Goal: Information Seeking & Learning: Learn about a topic

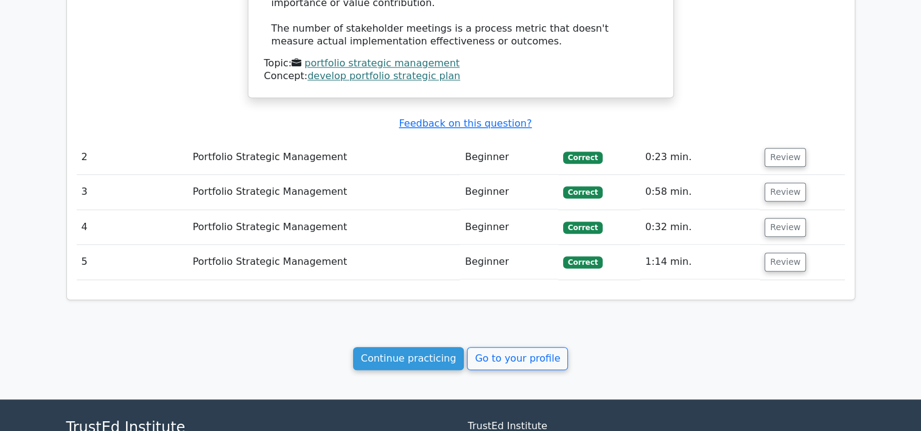
scroll to position [1295, 0]
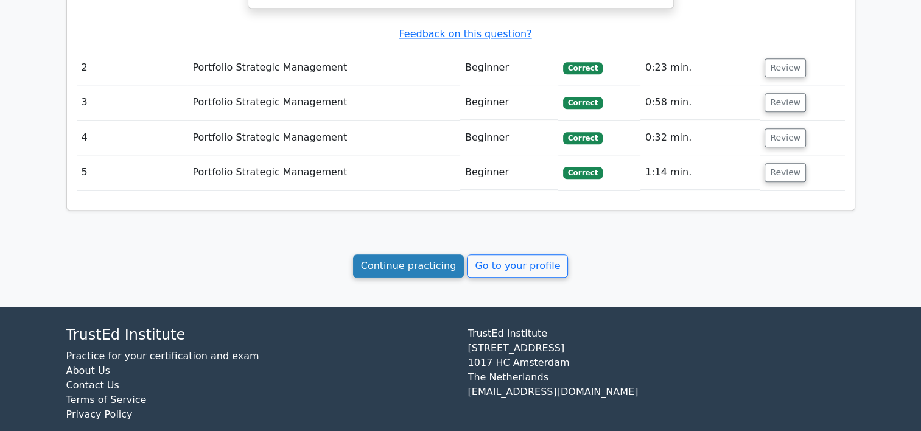
click at [403, 254] on link "Continue practicing" at bounding box center [408, 265] width 111 height 23
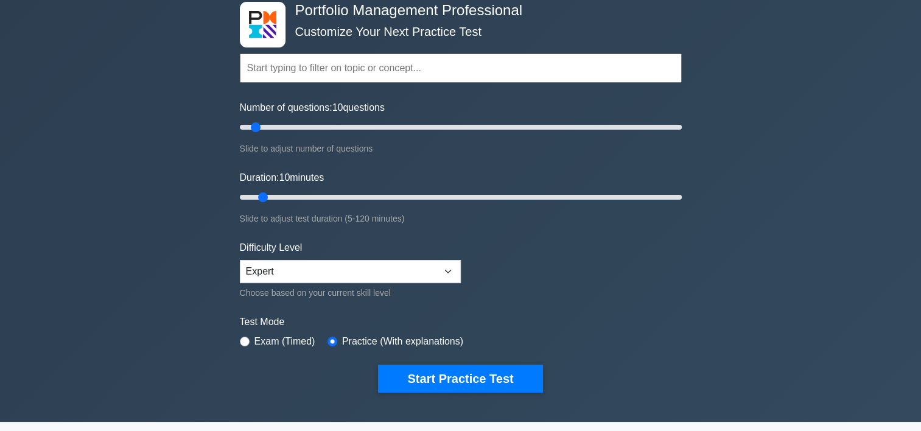
scroll to position [61, 0]
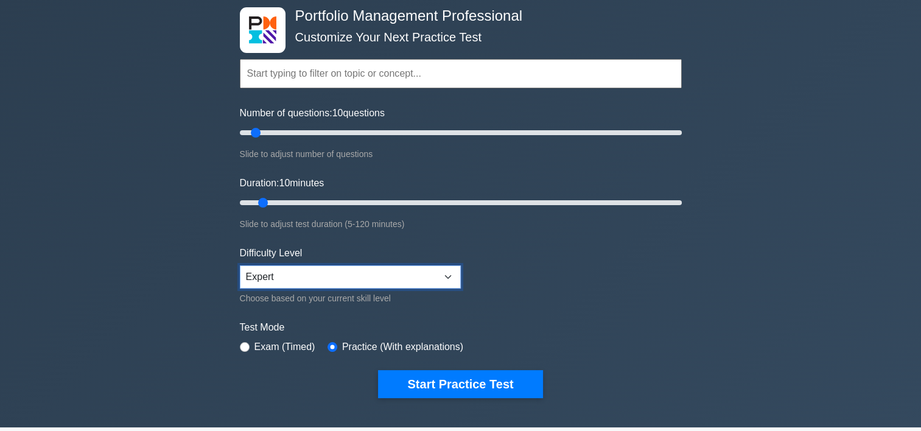
click at [397, 278] on select "Beginner Intermediate Expert" at bounding box center [350, 276] width 221 height 23
click at [280, 355] on form "Topics Portfolio Management Process Groups Portfolio Strategic Management Portf…" at bounding box center [461, 210] width 442 height 376
click at [272, 349] on label "Exam (Timed)" at bounding box center [284, 347] width 61 height 15
click at [248, 346] on input "radio" at bounding box center [245, 347] width 10 height 10
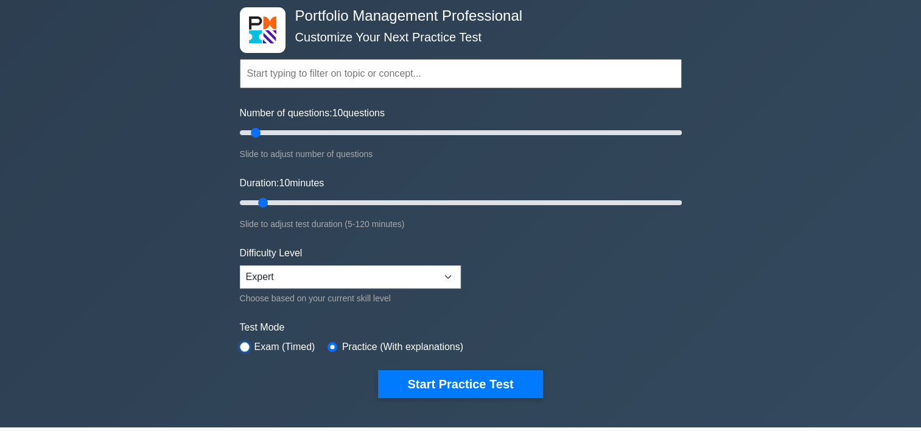
radio input "true"
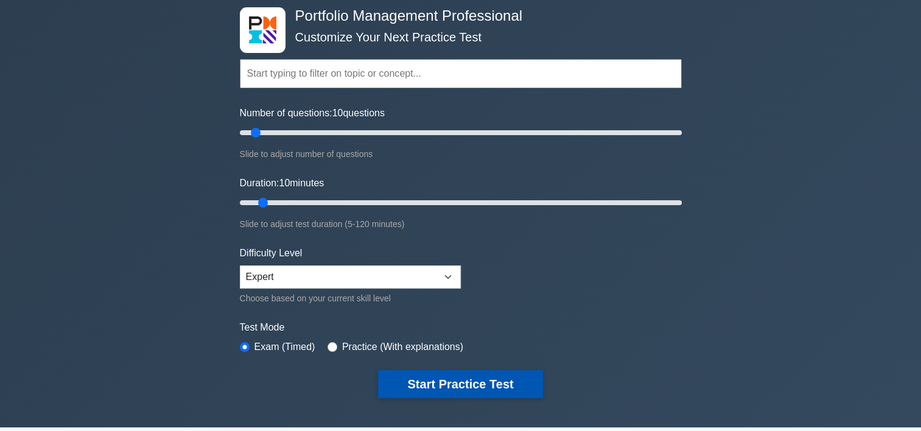
click at [421, 379] on button "Start Practice Test" at bounding box center [460, 384] width 164 height 28
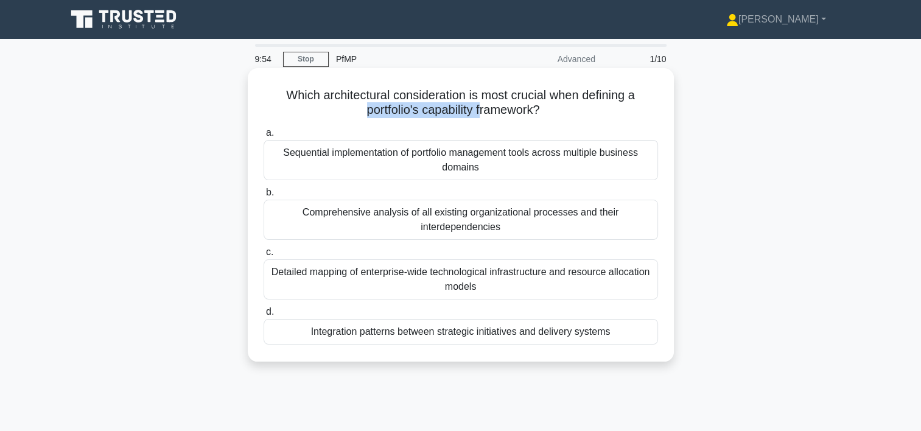
drag, startPoint x: 362, startPoint y: 116, endPoint x: 479, endPoint y: 111, distance: 117.6
click at [479, 111] on h5 "Which architectural consideration is most crucial when defining a portfolio's c…" at bounding box center [460, 103] width 397 height 30
click at [411, 337] on div "Integration patterns between strategic initiatives and delivery systems" at bounding box center [461, 332] width 394 height 26
click at [264, 316] on input "d. Integration patterns between strategic initiatives and delivery systems" at bounding box center [264, 312] width 0 height 8
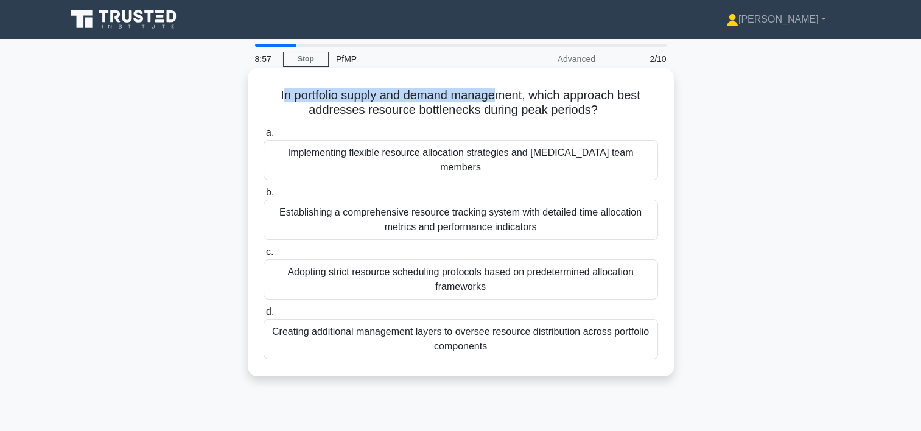
drag, startPoint x: 278, startPoint y: 95, endPoint x: 500, endPoint y: 98, distance: 222.8
click at [500, 98] on h5 "In portfolio supply and demand management, which approach best addresses resour…" at bounding box center [460, 103] width 397 height 30
drag, startPoint x: 500, startPoint y: 98, endPoint x: 548, endPoint y: 97, distance: 48.1
click at [548, 97] on h5 "In portfolio supply and demand management, which approach best addresses resour…" at bounding box center [460, 103] width 397 height 30
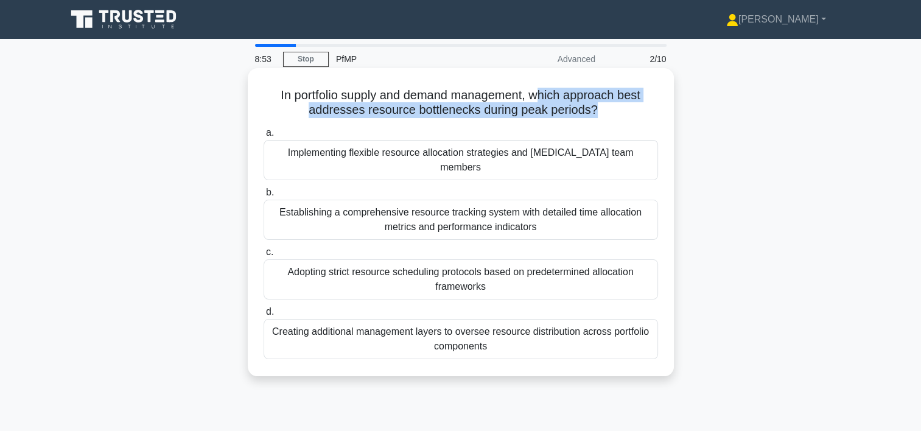
drag, startPoint x: 540, startPoint y: 98, endPoint x: 595, endPoint y: 112, distance: 56.5
click at [595, 112] on h5 "In portfolio supply and demand management, which approach best addresses resour…" at bounding box center [460, 103] width 397 height 30
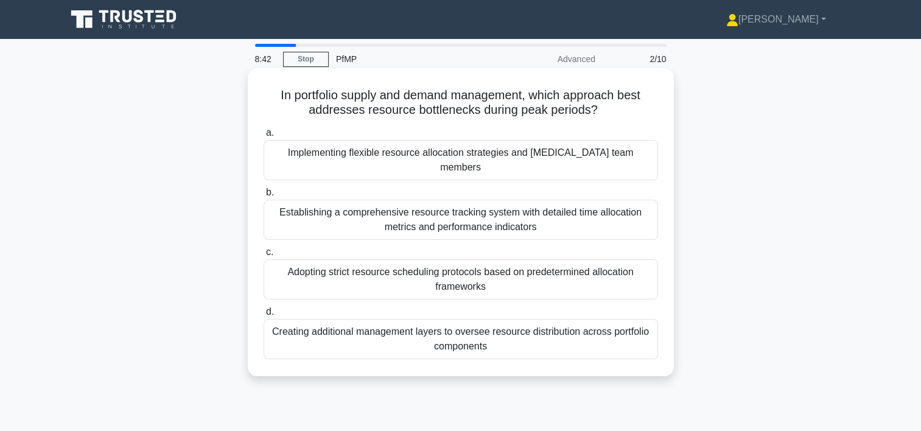
click at [511, 158] on div "Implementing flexible resource allocation strategies and cross-training team me…" at bounding box center [461, 160] width 394 height 40
click at [264, 137] on input "a. Implementing flexible resource allocation strategies and cross-training team…" at bounding box center [264, 133] width 0 height 8
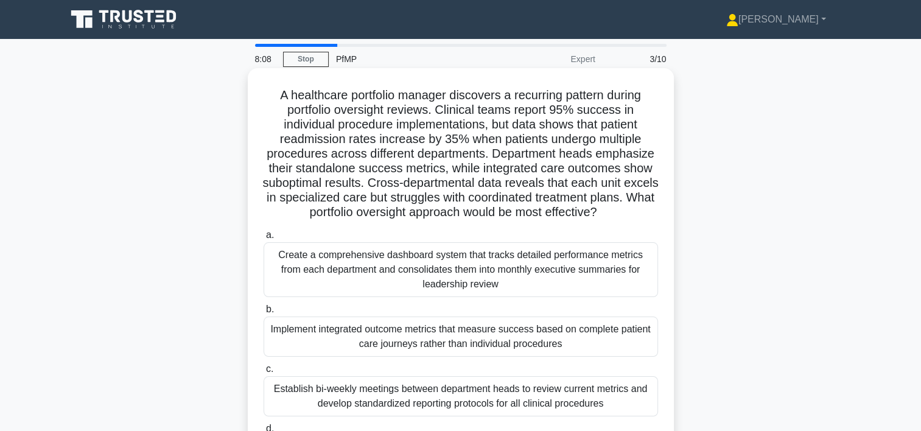
drag, startPoint x: 270, startPoint y: 96, endPoint x: 648, endPoint y: 212, distance: 395.3
click at [648, 212] on h5 "A healthcare portfolio manager discovers a recurring pattern during portfolio o…" at bounding box center [460, 154] width 397 height 133
click at [285, 90] on h5 "A healthcare portfolio manager discovers a recurring pattern during portfolio o…" at bounding box center [460, 154] width 397 height 133
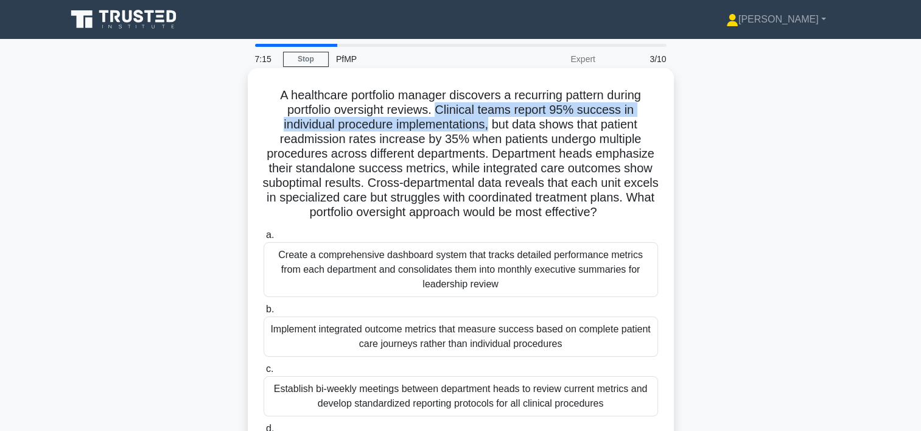
drag, startPoint x: 489, startPoint y: 125, endPoint x: 441, endPoint y: 111, distance: 50.5
click at [441, 111] on h5 "A healthcare portfolio manager discovers a recurring pattern during portfolio o…" at bounding box center [460, 154] width 397 height 133
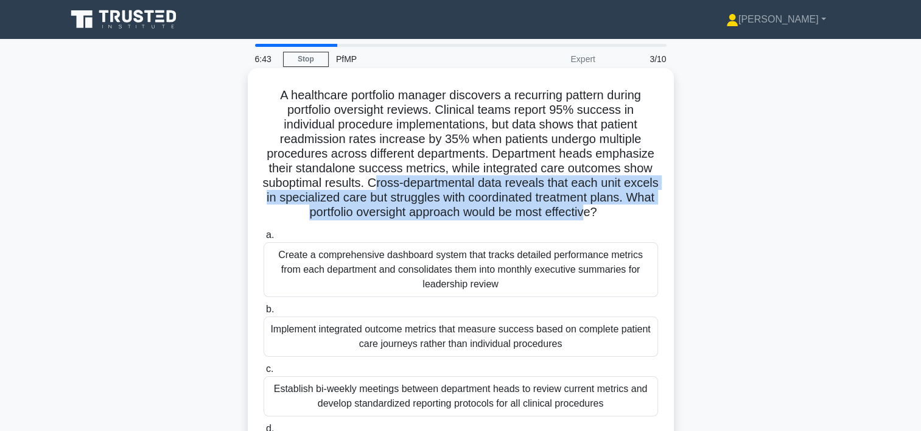
drag, startPoint x: 392, startPoint y: 180, endPoint x: 626, endPoint y: 215, distance: 236.4
click at [626, 215] on h5 "A healthcare portfolio manager discovers a recurring pattern during portfolio o…" at bounding box center [460, 154] width 397 height 133
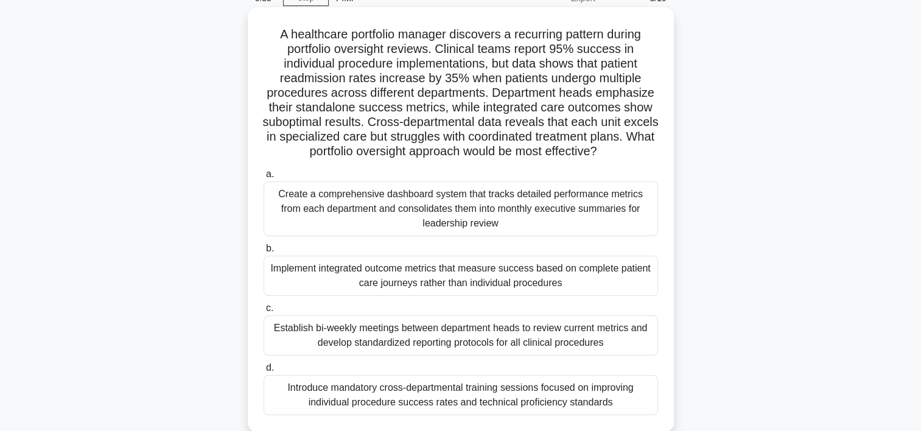
click at [540, 289] on div "Implement integrated outcome metrics that measure success based on complete pat…" at bounding box center [461, 276] width 394 height 40
click at [264, 253] on input "b. Implement integrated outcome metrics that measure success based on complete …" at bounding box center [264, 249] width 0 height 8
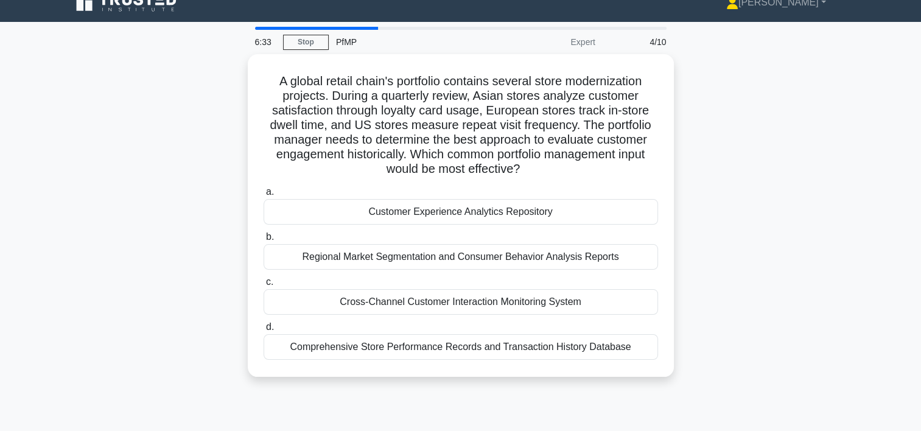
scroll to position [0, 0]
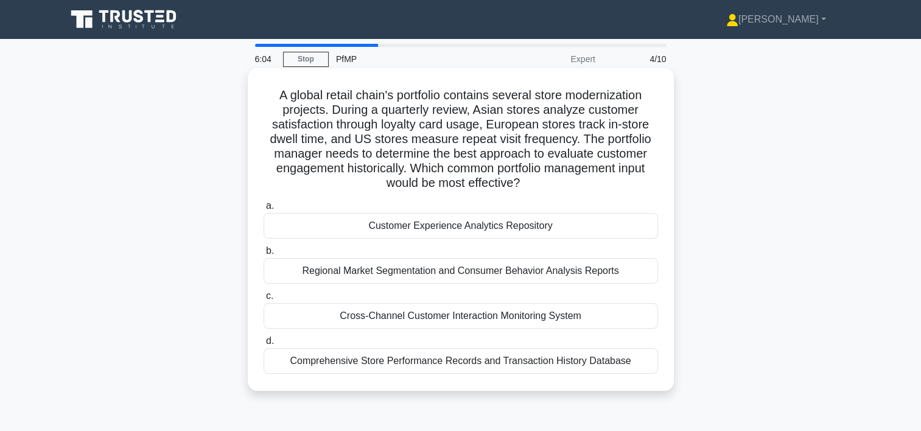
drag, startPoint x: 416, startPoint y: 174, endPoint x: 530, endPoint y: 182, distance: 113.5
click at [530, 182] on h5 "A global retail chain's portfolio contains several store modernization projects…" at bounding box center [460, 139] width 397 height 103
drag, startPoint x: 486, startPoint y: 230, endPoint x: 629, endPoint y: 302, distance: 160.1
click at [629, 302] on div "a. Customer Experience Analytics Repository b. Regional Market Segmentation and…" at bounding box center [460, 286] width 409 height 180
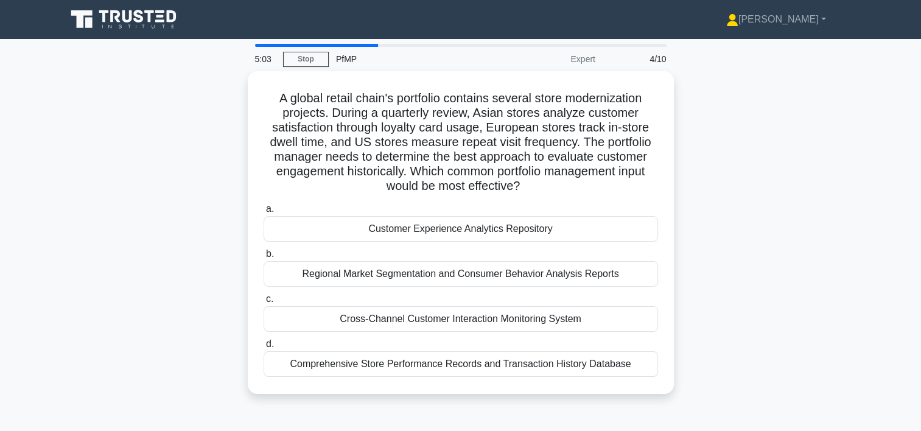
click at [774, 343] on div "A global retail chain's portfolio contains several store modernization projects…" at bounding box center [460, 239] width 803 height 337
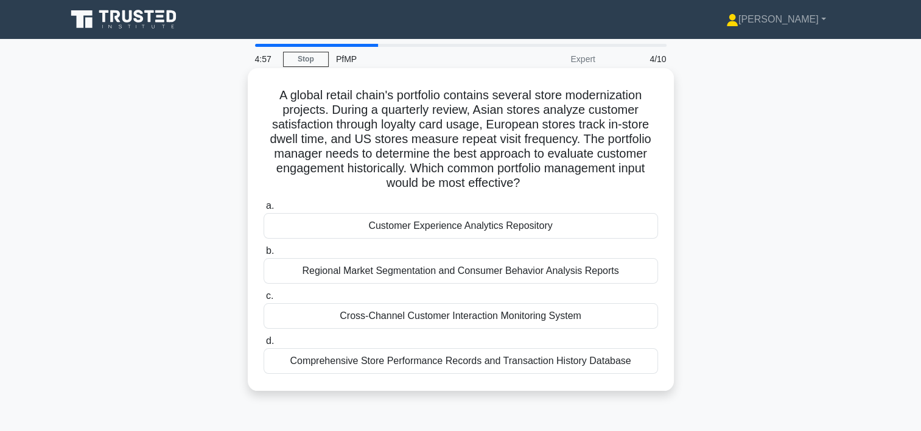
click at [568, 222] on div "Customer Experience Analytics Repository" at bounding box center [461, 226] width 394 height 26
click at [264, 210] on input "a. Customer Experience Analytics Repository" at bounding box center [264, 206] width 0 height 8
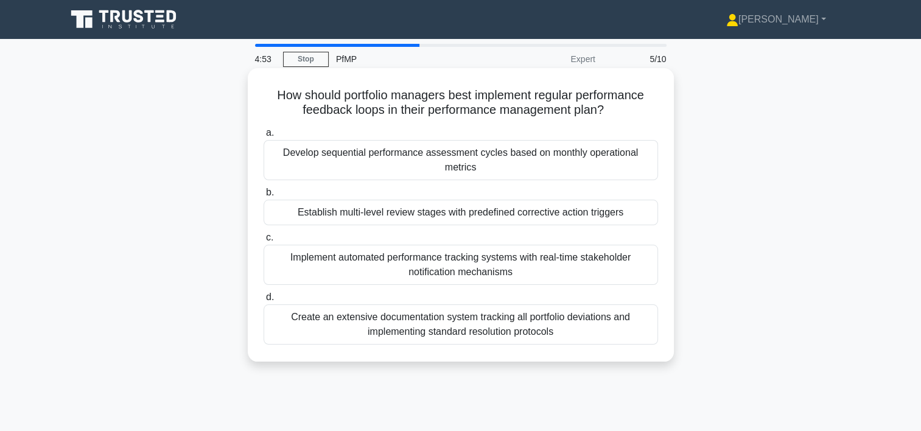
drag, startPoint x: 268, startPoint y: 97, endPoint x: 640, endPoint y: 108, distance: 372.6
click at [640, 108] on h5 "How should portfolio managers best implement regular performance feedback loops…" at bounding box center [460, 103] width 397 height 30
click at [543, 278] on div "Implement automated performance tracking systems with real-time stakeholder not…" at bounding box center [461, 265] width 394 height 40
click at [264, 242] on input "c. Implement automated performance tracking systems with real-time stakeholder …" at bounding box center [264, 238] width 0 height 8
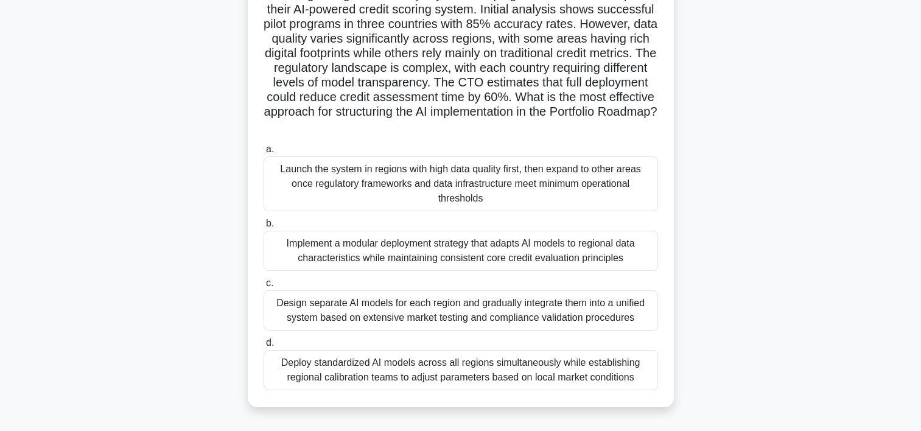
scroll to position [122, 0]
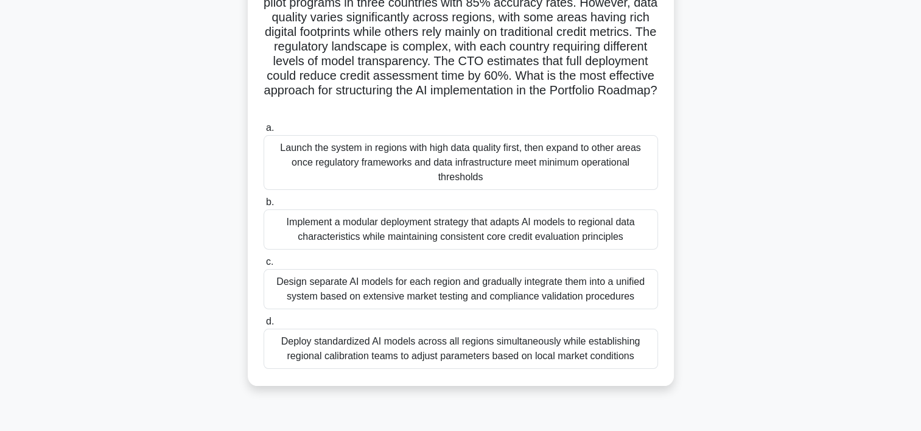
click at [445, 242] on div "Implement a modular deployment strategy that adapts AI models to regional data …" at bounding box center [461, 229] width 394 height 40
click at [264, 206] on input "b. Implement a modular deployment strategy that adapts AI models to regional da…" at bounding box center [264, 202] width 0 height 8
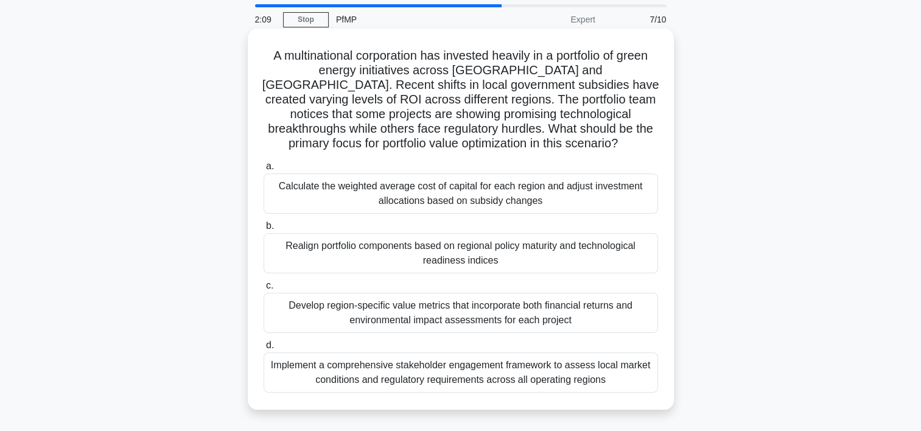
scroll to position [61, 0]
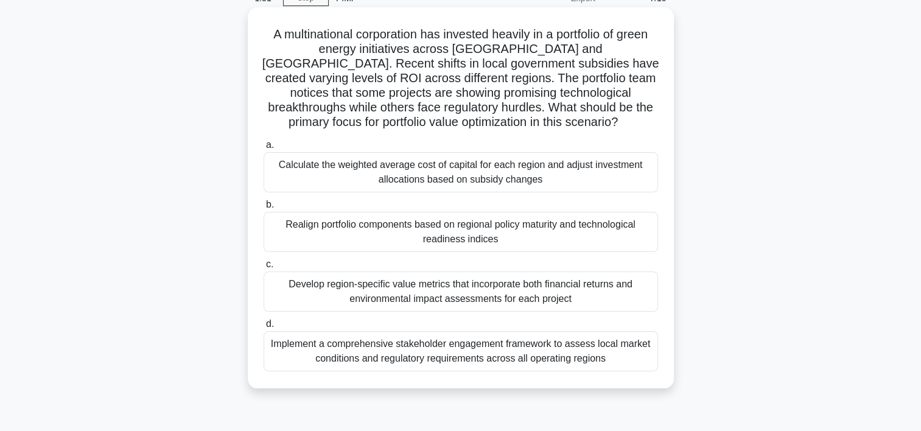
click at [459, 186] on div "Calculate the weighted average cost of capital for each region and adjust inves…" at bounding box center [461, 172] width 394 height 40
click at [264, 149] on input "a. Calculate the weighted average cost of capital for each region and adjust in…" at bounding box center [264, 145] width 0 height 8
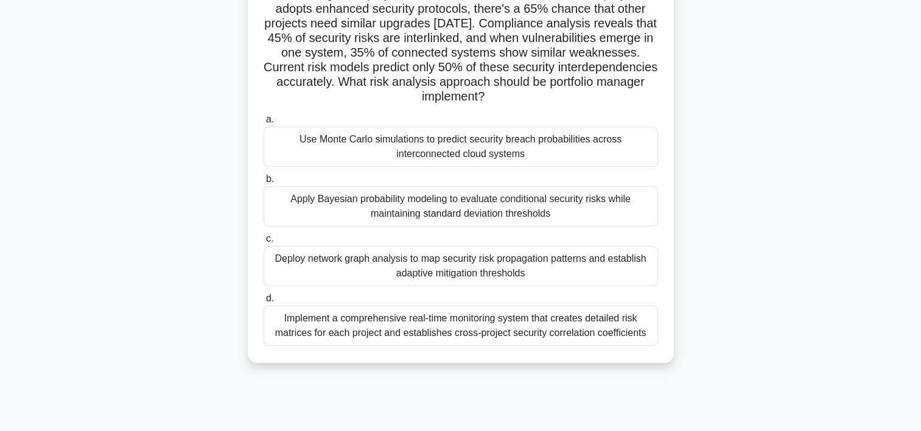
scroll to position [122, 0]
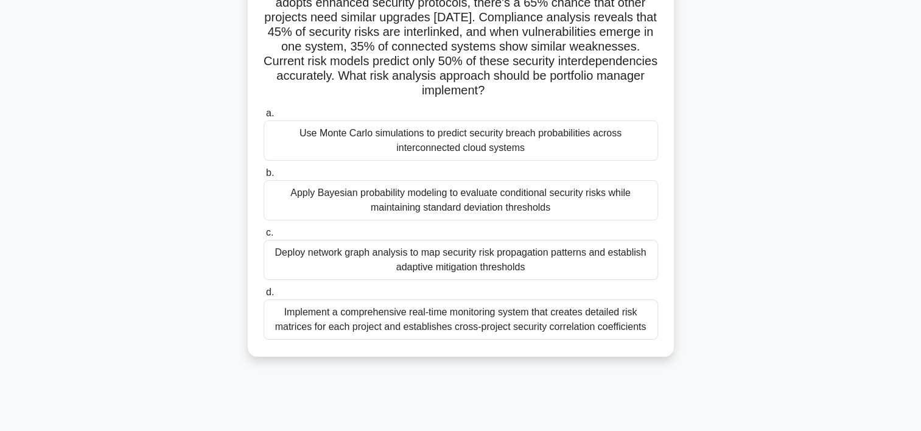
click at [533, 149] on div "Use Monte Carlo simulations to predict security breach probabilities across int…" at bounding box center [461, 141] width 394 height 40
click at [264, 117] on input "a. Use Monte Carlo simulations to predict security breach probabilities across …" at bounding box center [264, 114] width 0 height 8
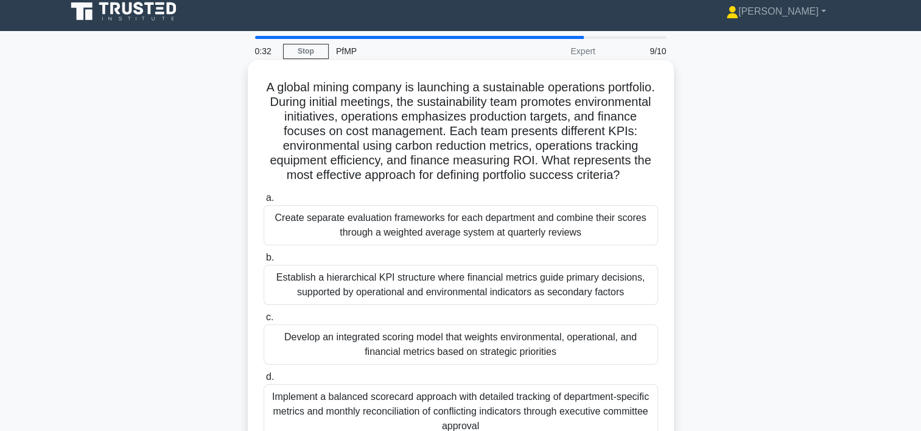
scroll to position [61, 0]
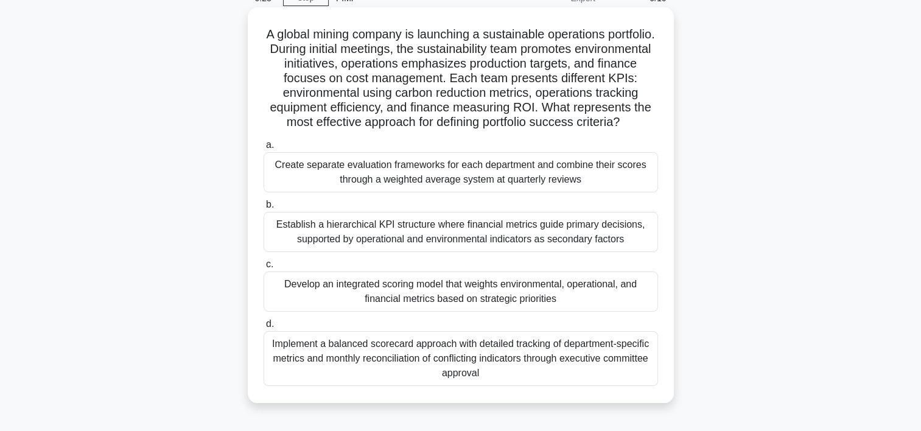
click at [561, 312] on div "Develop an integrated scoring model that weights environmental, operational, an…" at bounding box center [461, 291] width 394 height 40
click at [264, 268] on input "c. Develop an integrated scoring model that weights environmental, operational,…" at bounding box center [264, 265] width 0 height 8
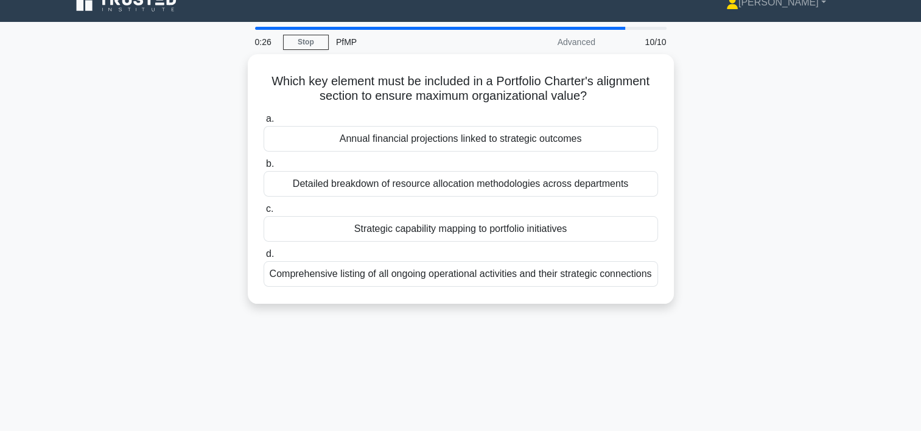
scroll to position [0, 0]
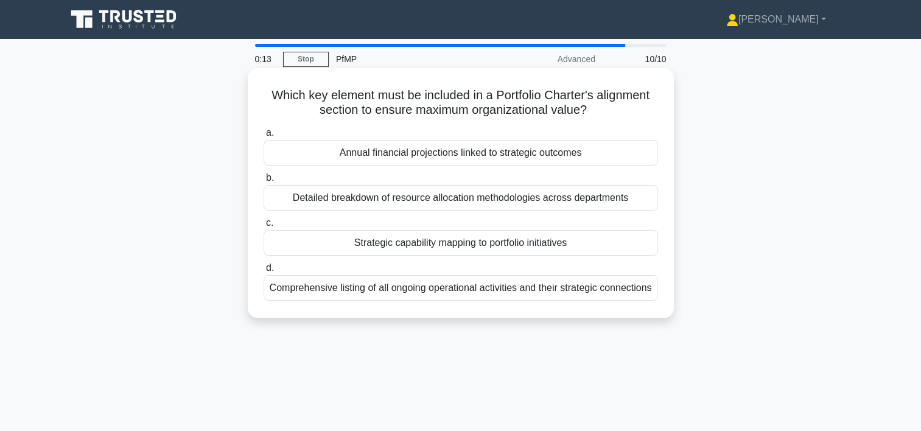
click at [569, 248] on div "Strategic capability mapping to portfolio initiatives" at bounding box center [461, 243] width 394 height 26
click at [264, 227] on input "c. Strategic capability mapping to portfolio initiatives" at bounding box center [264, 223] width 0 height 8
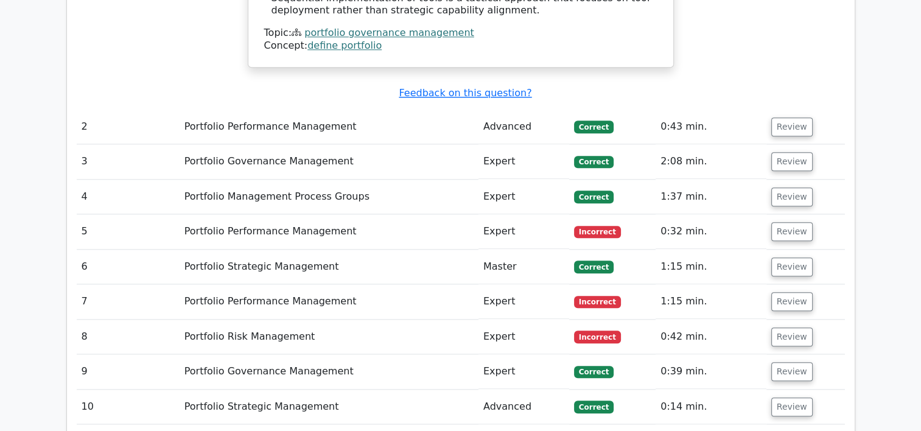
scroll to position [1278, 0]
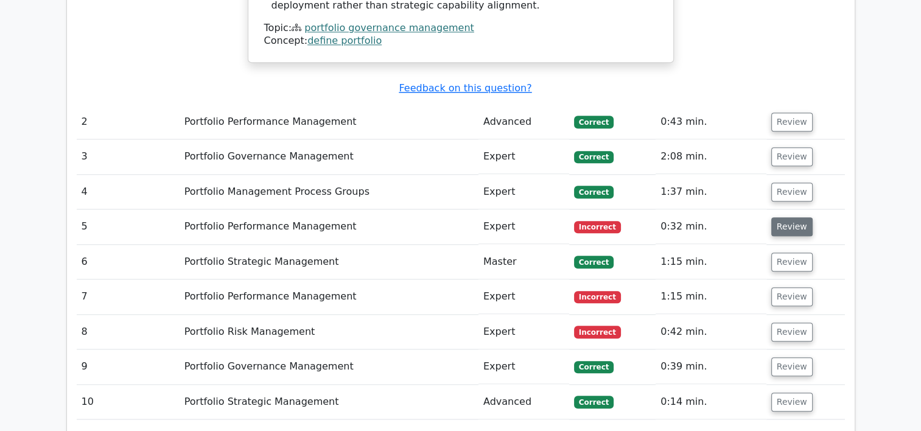
click at [780, 217] on button "Review" at bounding box center [791, 226] width 41 height 19
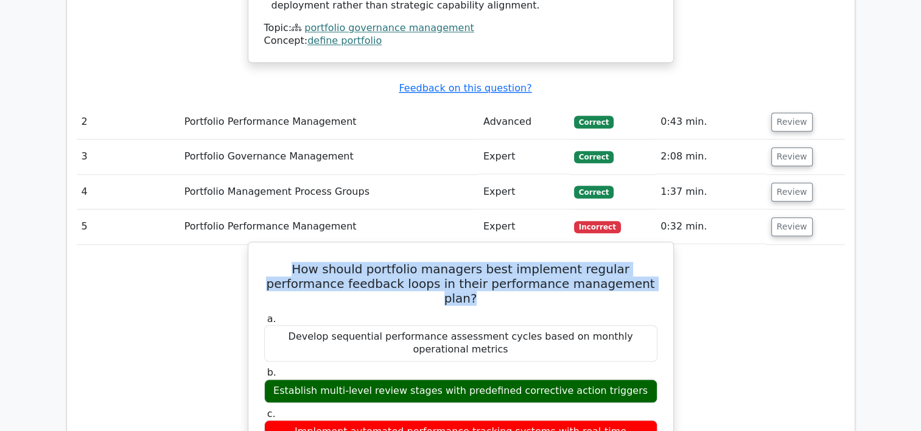
drag, startPoint x: 273, startPoint y: 255, endPoint x: 637, endPoint y: 267, distance: 364.8
click at [637, 267] on h5 "How should portfolio managers best implement regular performance feedback loops…" at bounding box center [461, 284] width 396 height 44
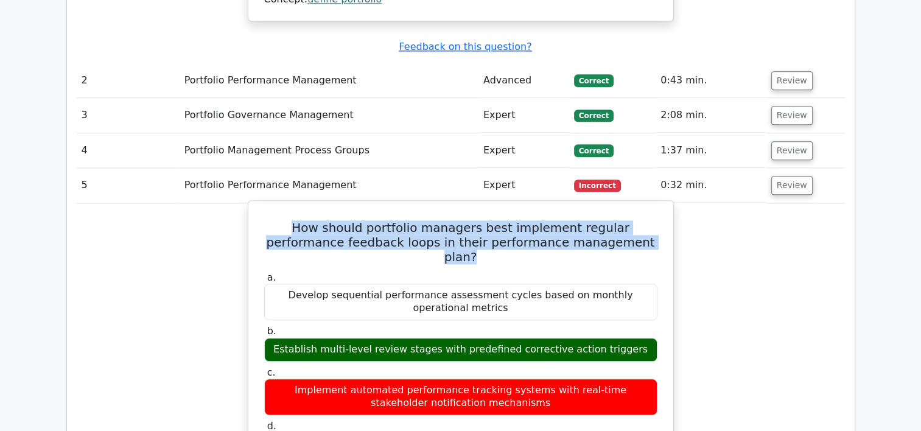
scroll to position [1339, 0]
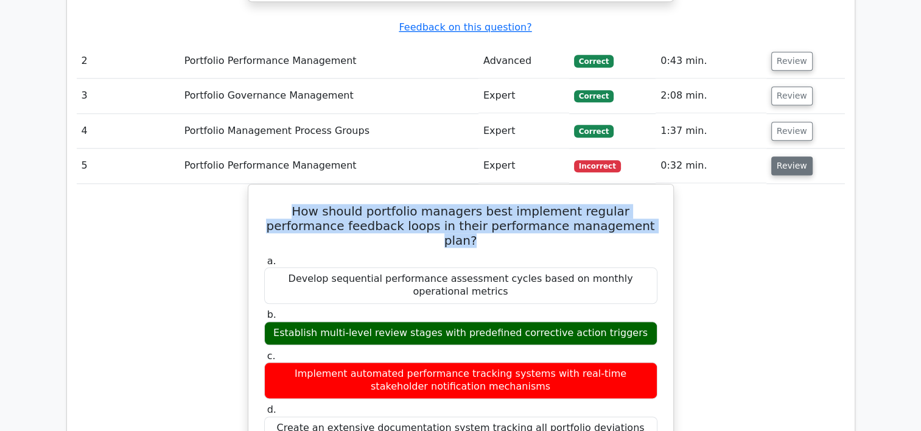
click at [784, 156] on button "Review" at bounding box center [791, 165] width 41 height 19
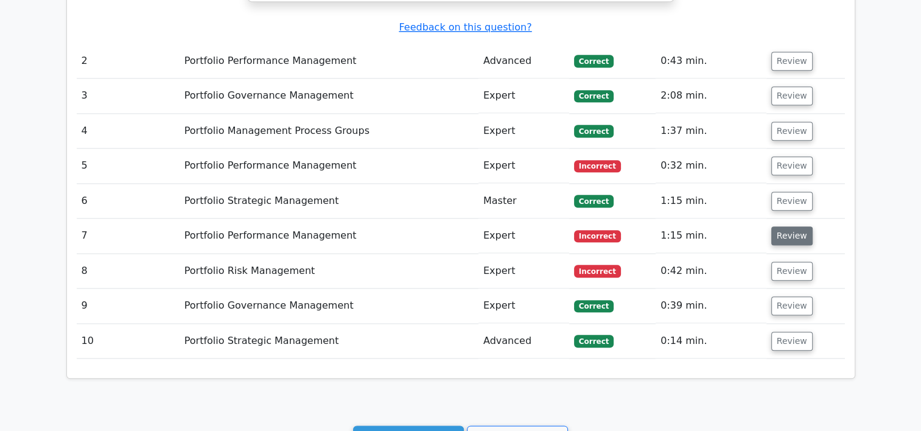
click at [776, 229] on button "Review" at bounding box center [791, 235] width 41 height 19
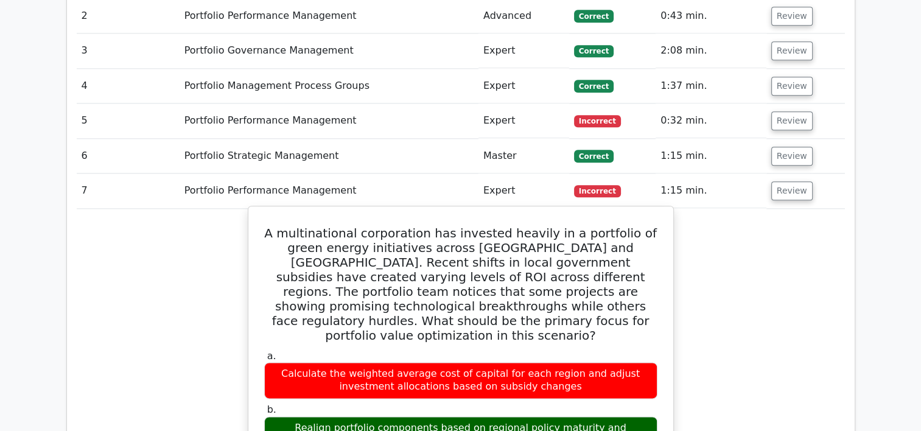
scroll to position [1461, 0]
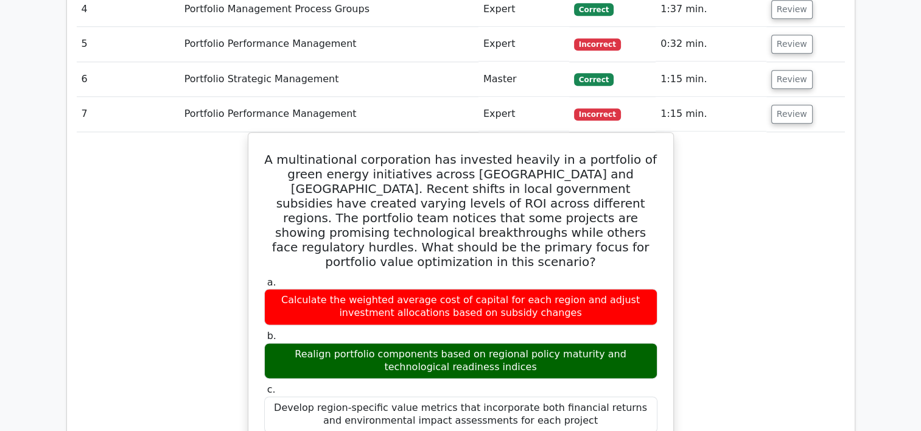
click at [782, 110] on td "Review" at bounding box center [805, 114] width 79 height 35
click at [783, 105] on button "Review" at bounding box center [791, 114] width 41 height 19
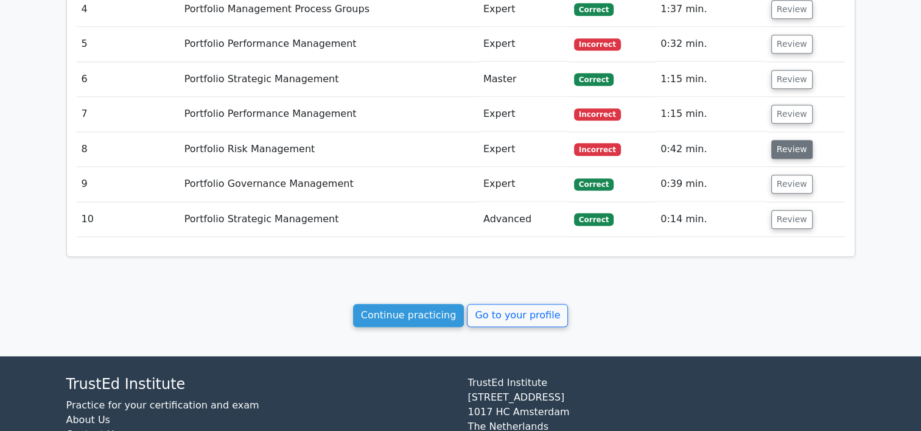
click at [781, 140] on button "Review" at bounding box center [791, 149] width 41 height 19
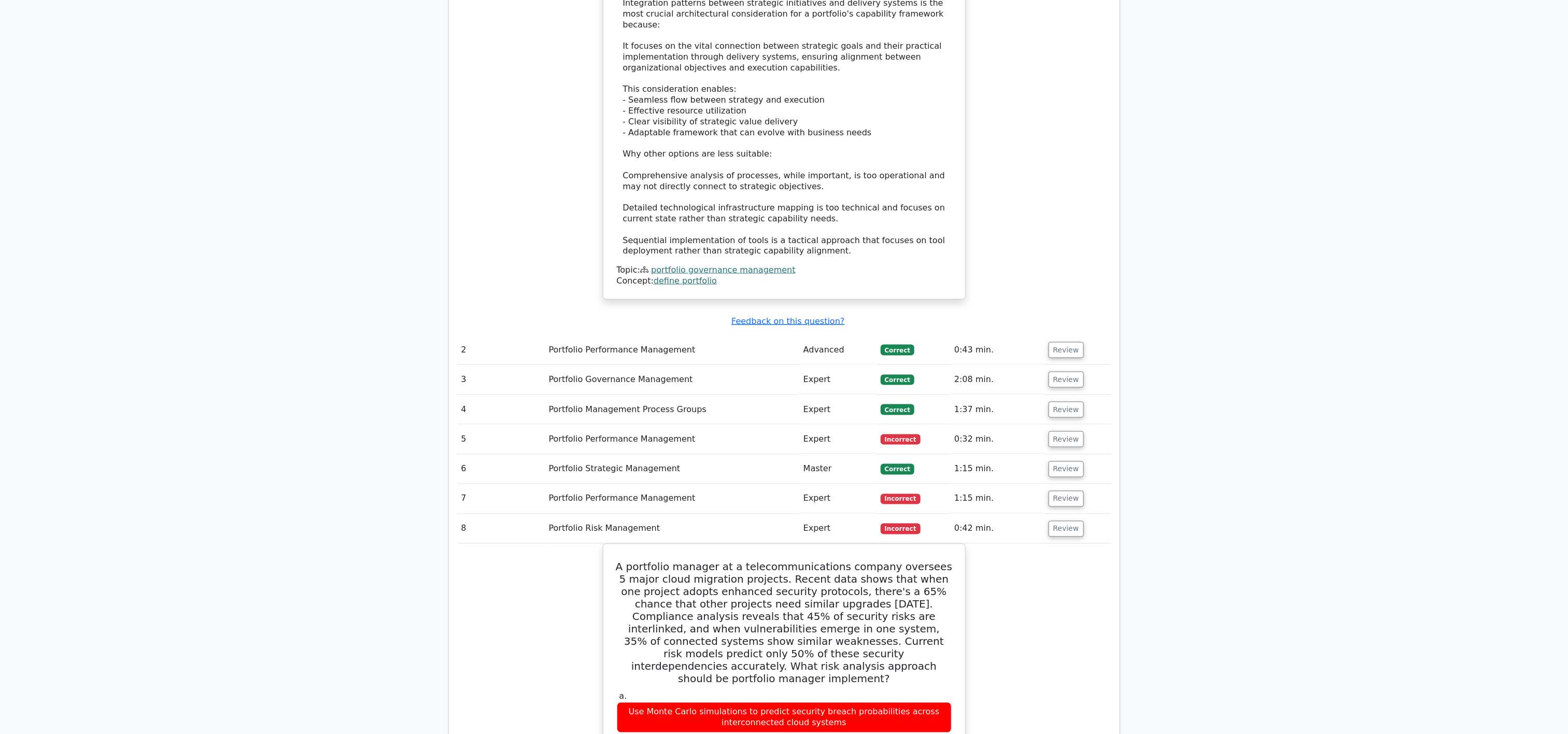
scroll to position [850, 0]
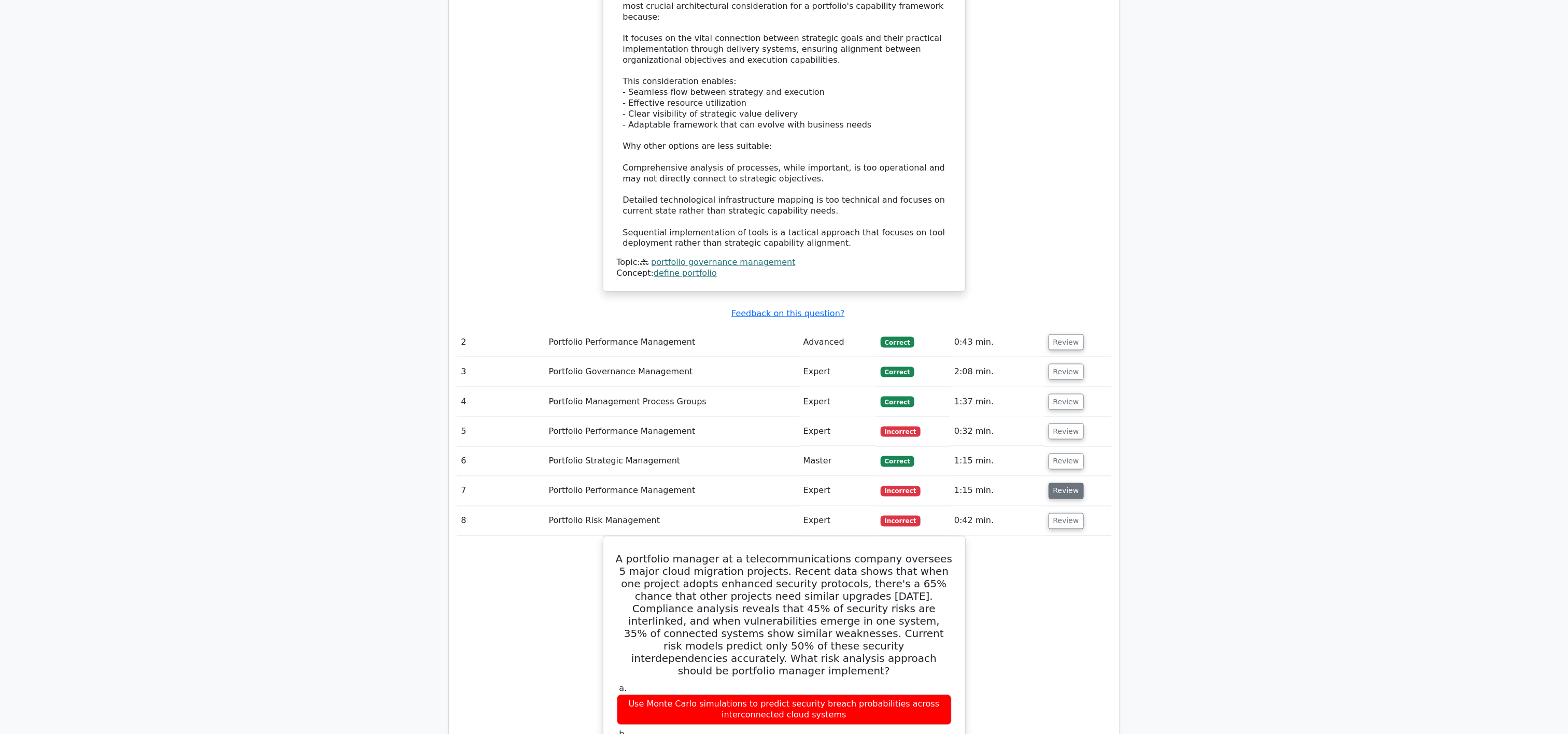
click at [784, 366] on button "Review" at bounding box center [1065, 490] width 35 height 16
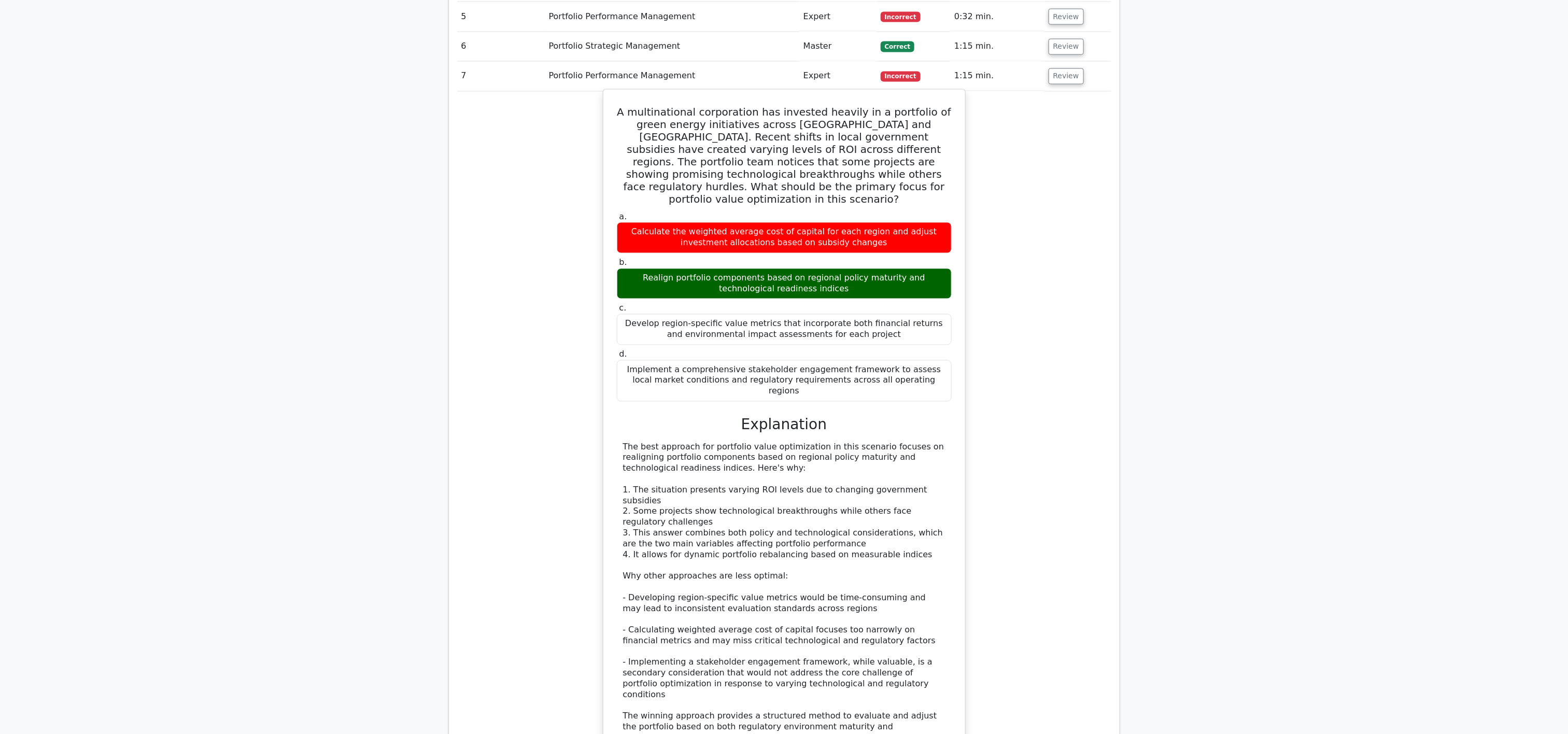
scroll to position [1161, 0]
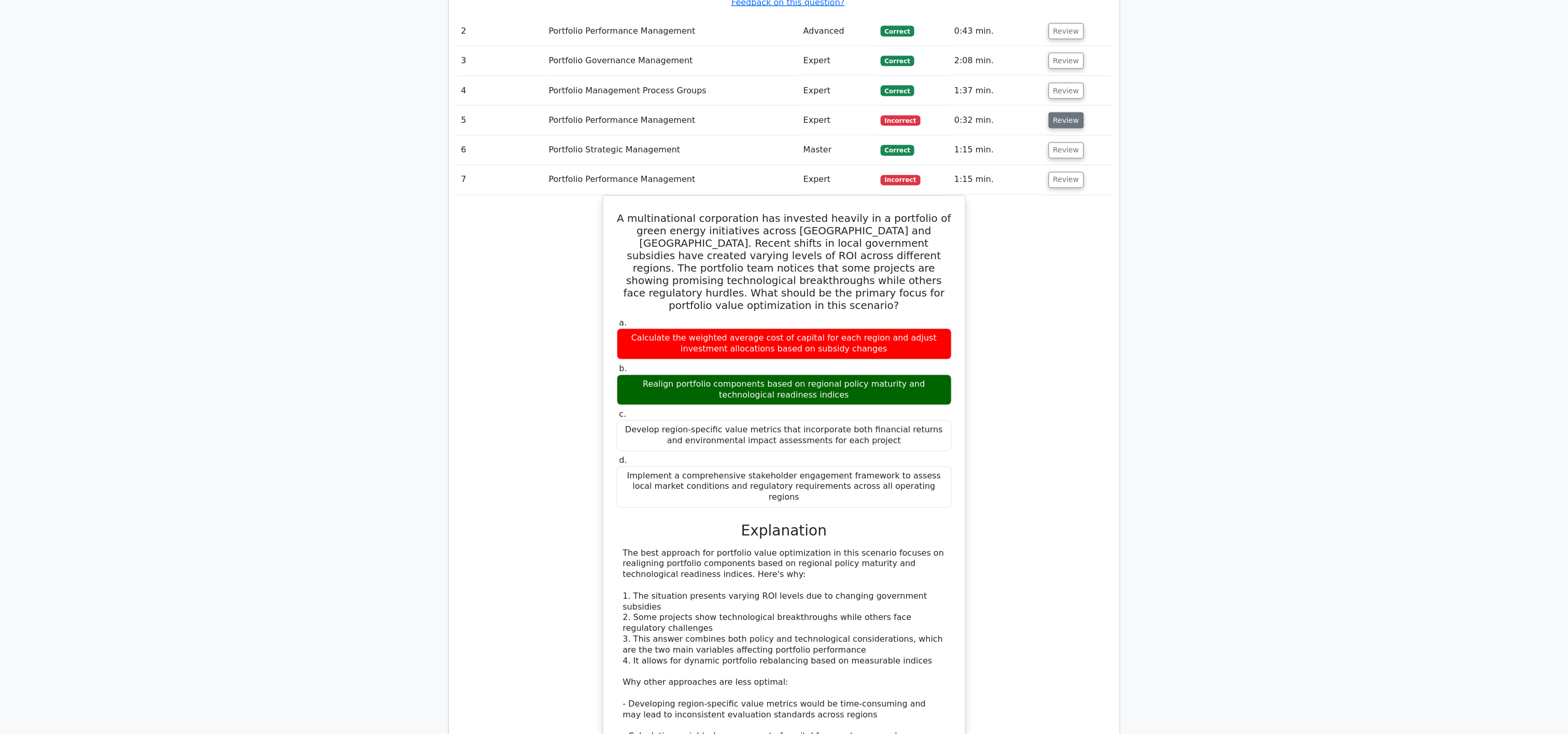
click at [784, 116] on button "Review" at bounding box center [1065, 120] width 35 height 16
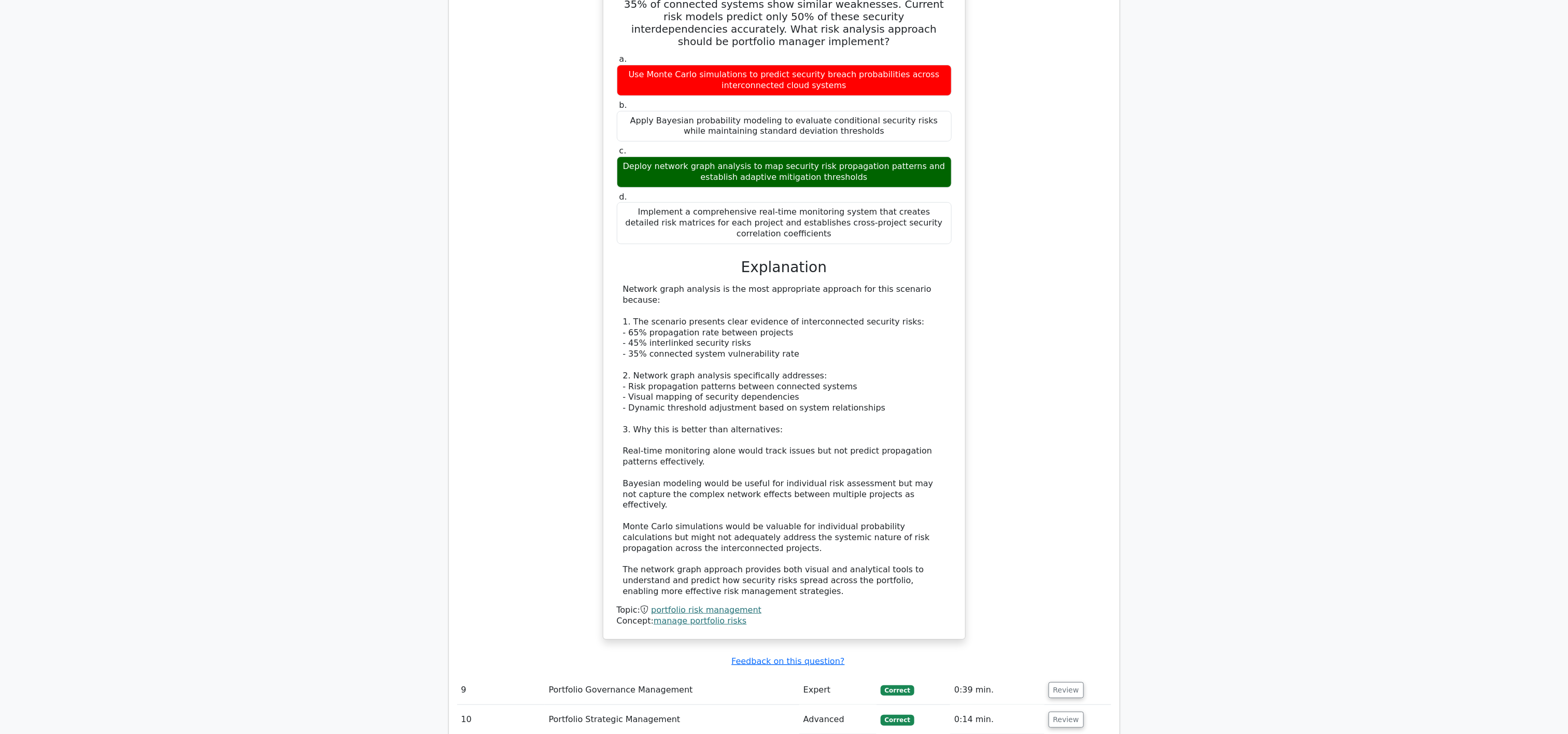
scroll to position [2925, 0]
